Goal: Navigation & Orientation: Find specific page/section

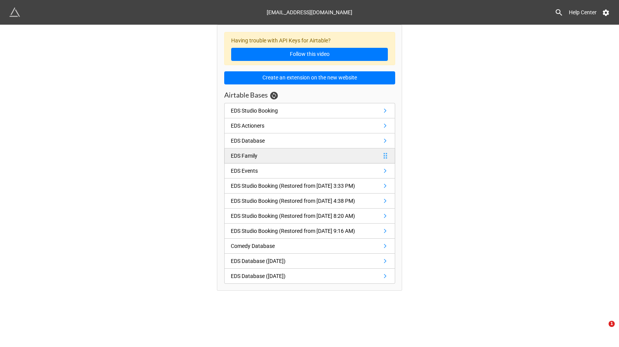
click at [298, 156] on link "EDS Family" at bounding box center [309, 155] width 171 height 15
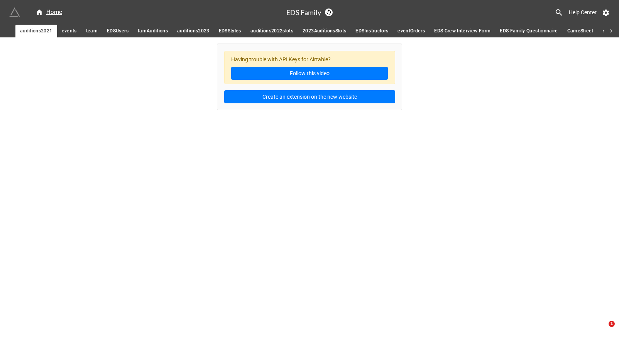
click at [17, 9] on img at bounding box center [14, 12] width 11 height 11
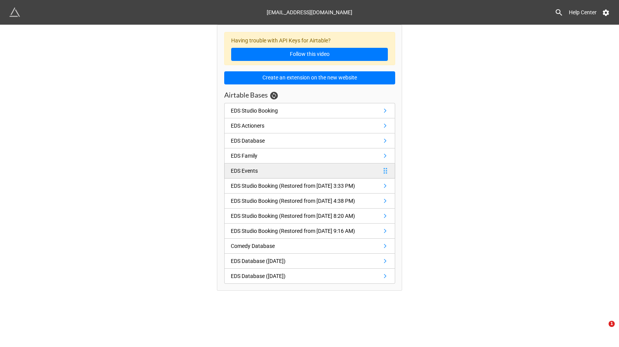
click at [264, 170] on link "EDS Events" at bounding box center [309, 171] width 171 height 15
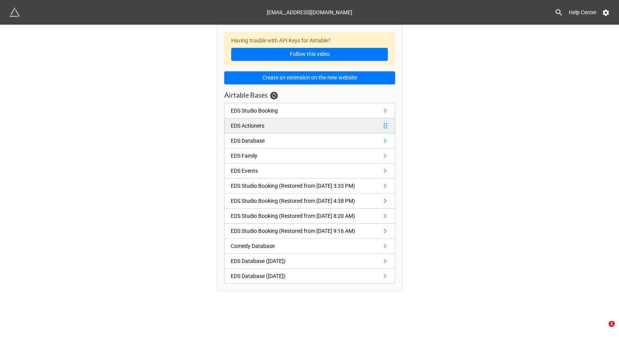
click at [276, 130] on link "EDS Actioners" at bounding box center [309, 125] width 171 height 15
click at [277, 128] on link "EDS Actioners" at bounding box center [309, 125] width 171 height 15
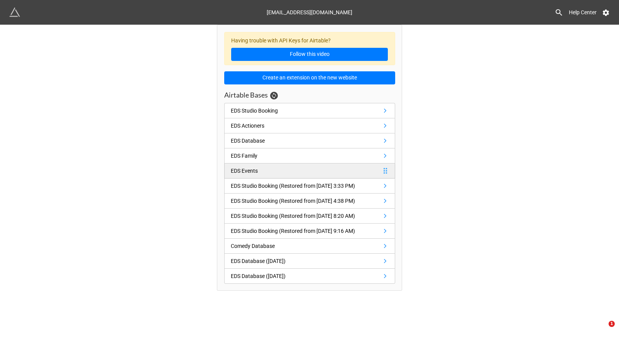
click at [253, 167] on div "EDS Events" at bounding box center [244, 171] width 27 height 8
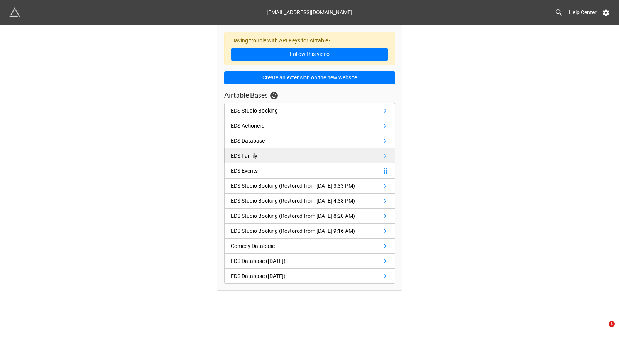
click at [257, 156] on div "EDS Family" at bounding box center [244, 156] width 27 height 8
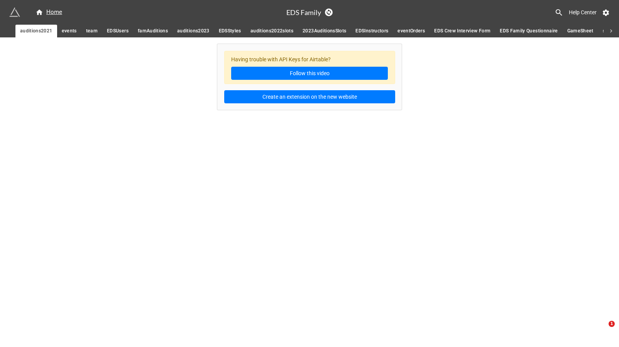
click at [107, 32] on span "EDSUsers" at bounding box center [118, 31] width 22 height 8
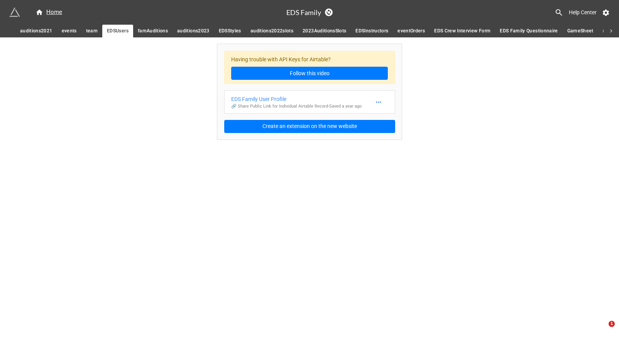
click at [68, 34] on span "events" at bounding box center [69, 31] width 15 height 8
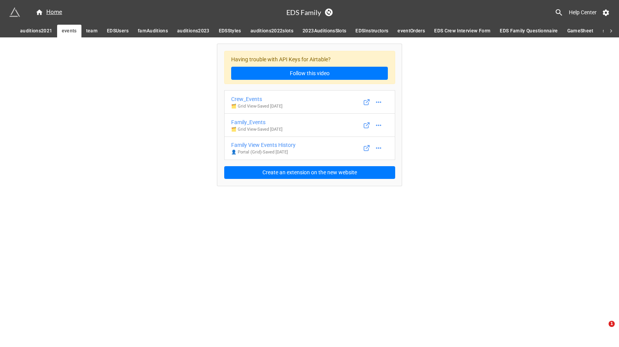
click at [198, 31] on span "auditions2023" at bounding box center [193, 31] width 32 height 8
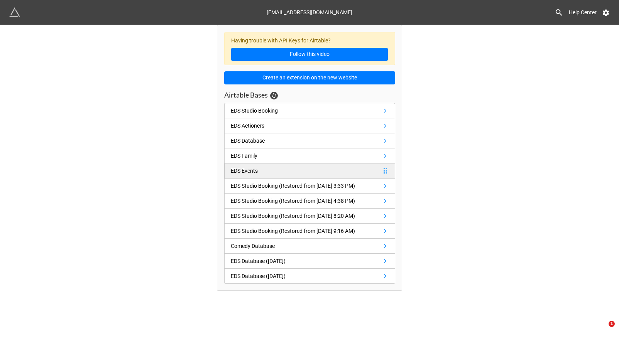
click at [236, 169] on div "EDS Events" at bounding box center [244, 171] width 27 height 8
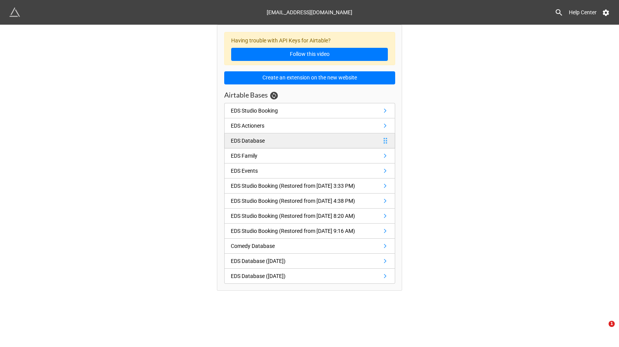
click at [257, 143] on div "EDS Database" at bounding box center [248, 141] width 34 height 8
click at [306, 10] on div "[EMAIL_ADDRESS][DOMAIN_NAME]" at bounding box center [310, 12] width 86 height 14
click at [17, 12] on img at bounding box center [14, 12] width 11 height 11
